Goal: Check status: Check status

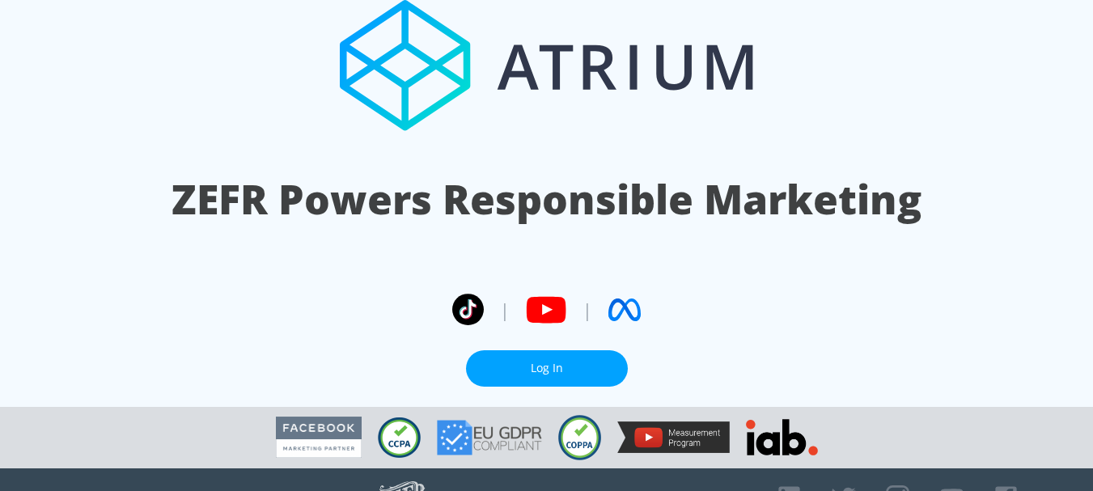
click at [565, 352] on link "Log In" at bounding box center [547, 368] width 162 height 36
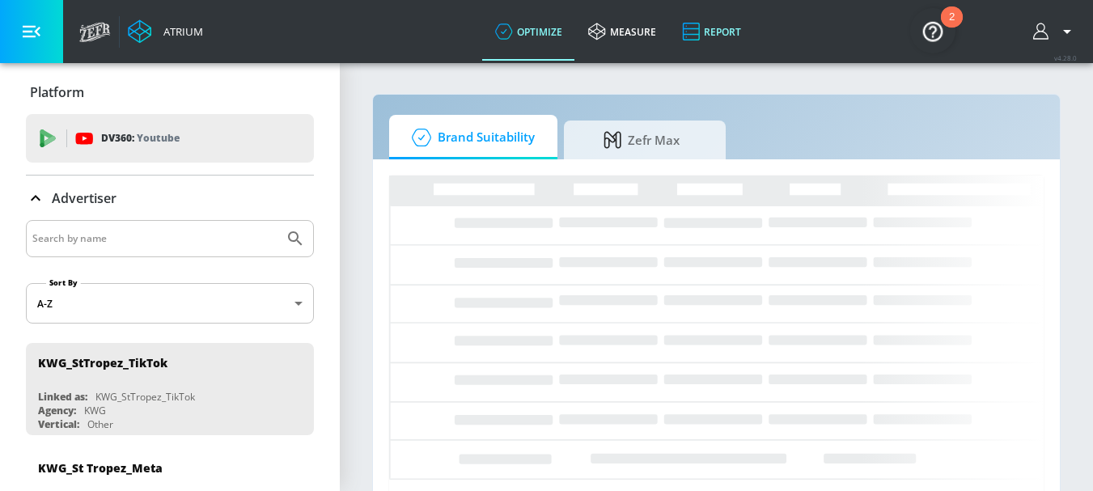
click at [726, 32] on link "Report" at bounding box center [711, 31] width 85 height 58
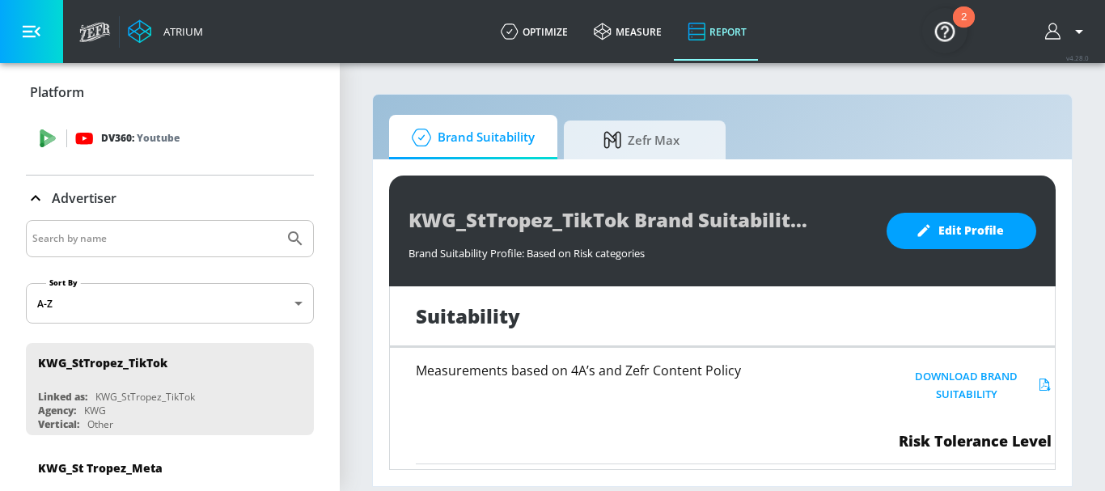
click at [164, 141] on p "Youtube" at bounding box center [158, 137] width 43 height 17
